Goal: Find specific page/section: Find specific page/section

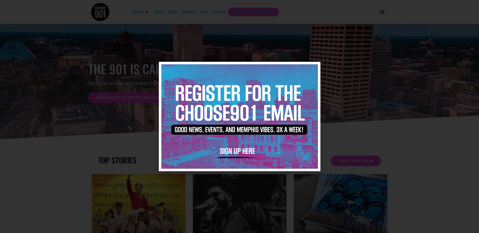
scroll to position [25, 0]
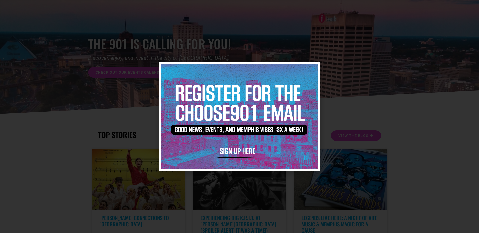
click at [315, 68] on icon "Close" at bounding box center [314, 69] width 4 height 4
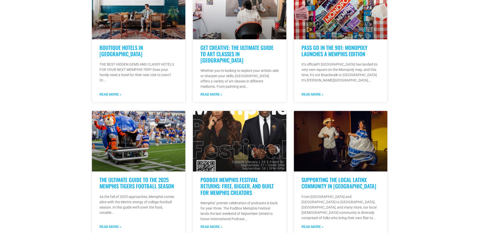
scroll to position [404, 0]
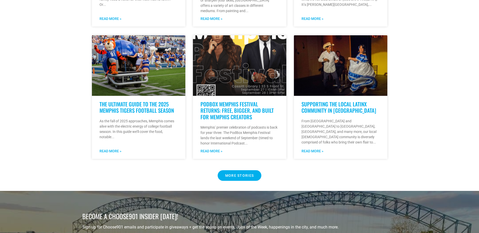
click at [240, 174] on span "MORE STORIES" at bounding box center [239, 176] width 29 height 4
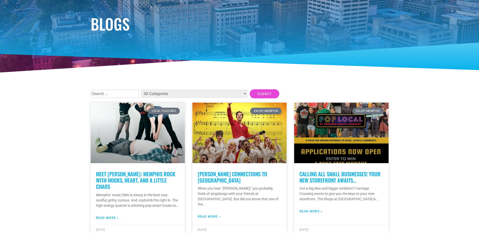
scroll to position [76, 0]
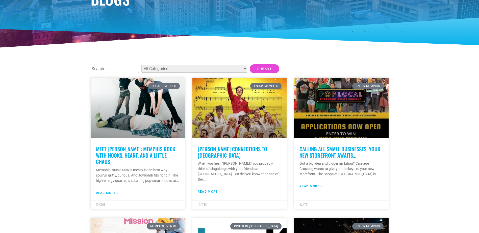
click at [212, 68] on select "All Categories Articles Beer Binghampton Dev. Corporation Career Choose901: Alu…" at bounding box center [194, 69] width 106 height 8
select select "8"
click at [141, 65] on select "All Categories Articles Beer Binghampton Dev. Corporation Career Choose901: Alu…" at bounding box center [194, 69] width 106 height 8
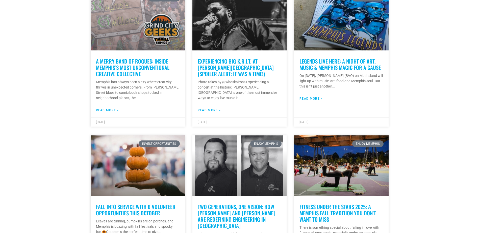
scroll to position [758, 0]
